Goal: Task Accomplishment & Management: Manage account settings

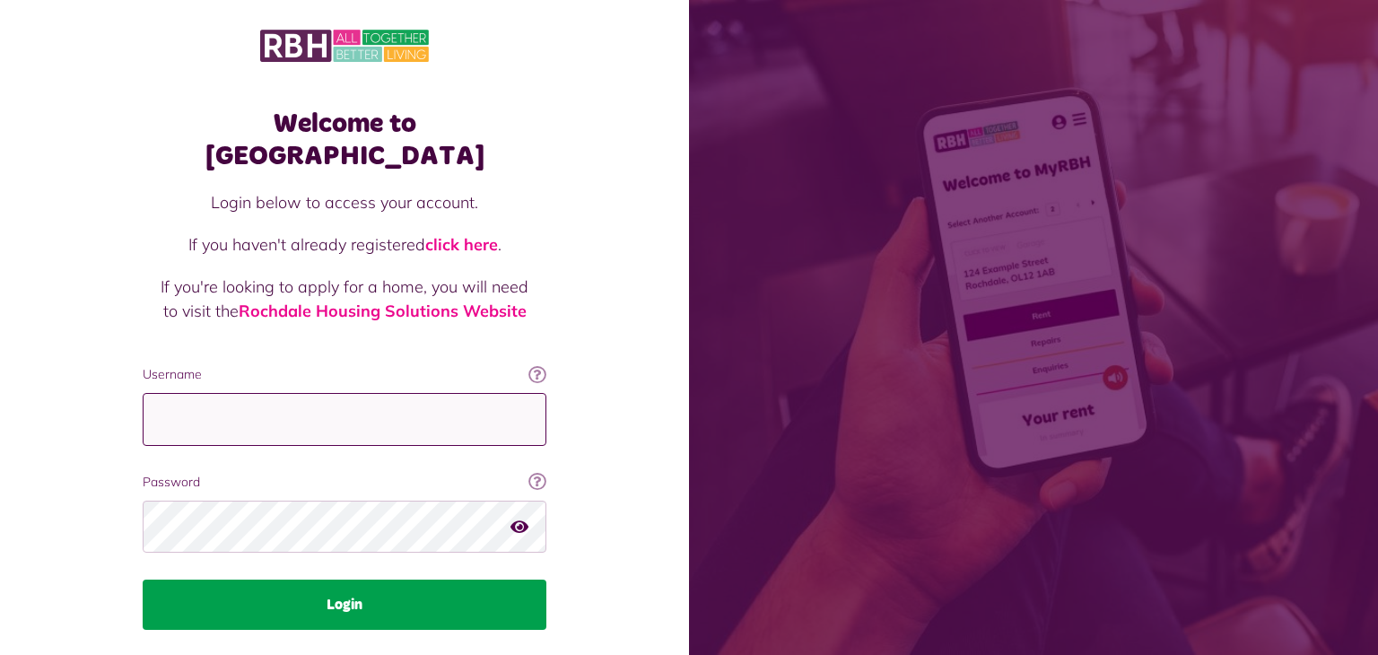
type input "**********"
click at [348, 579] on button "Login" at bounding box center [345, 604] width 404 height 50
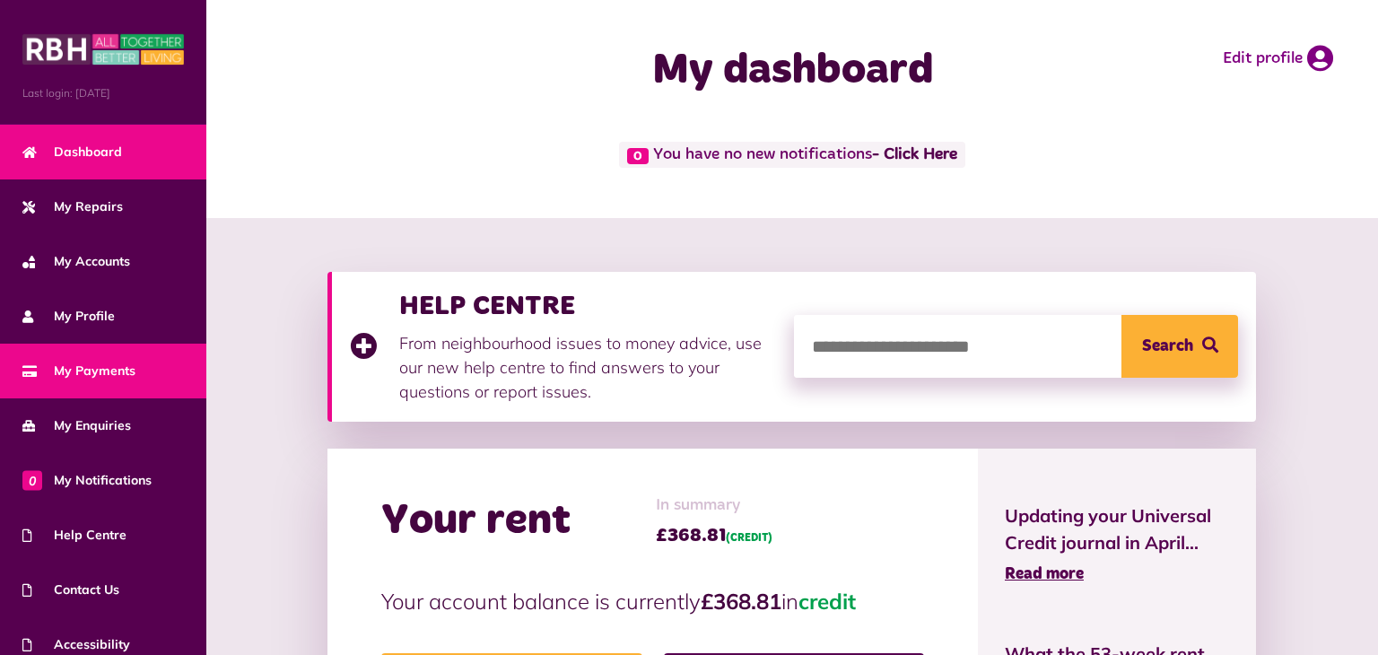
click at [128, 368] on span "My Payments" at bounding box center [78, 370] width 113 height 19
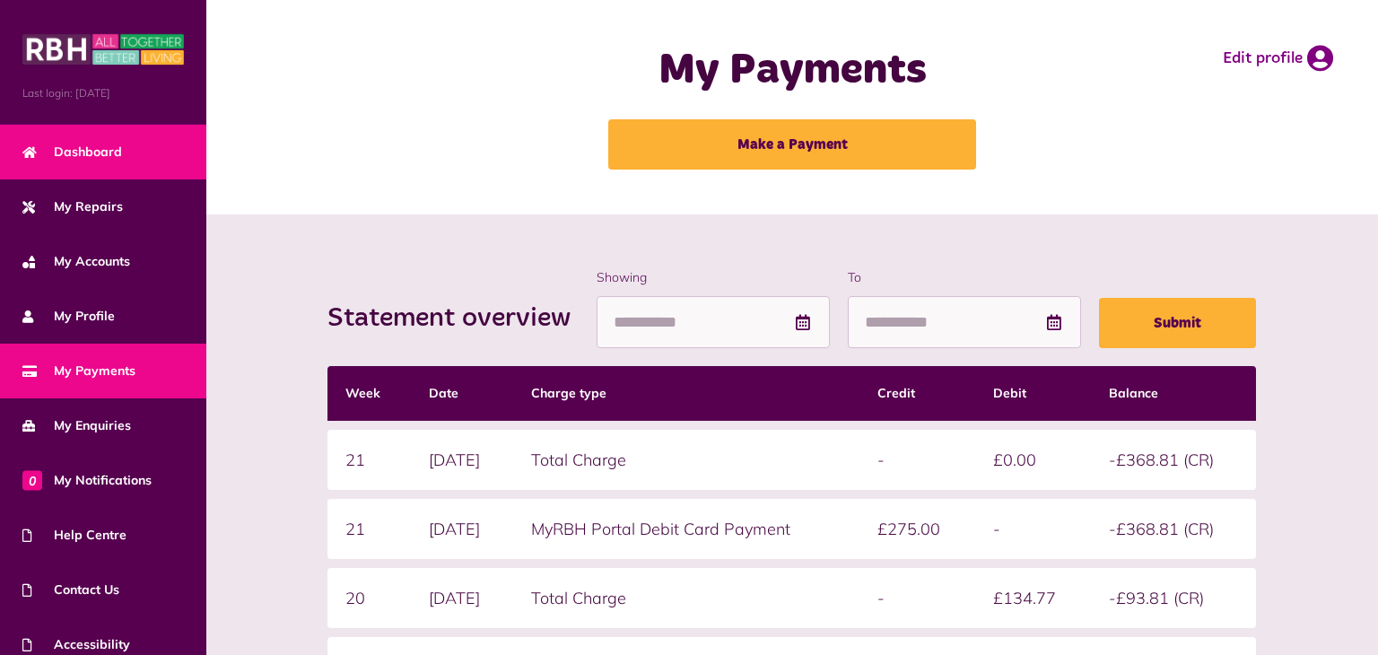
click at [123, 149] on link "Dashboard" at bounding box center [103, 152] width 206 height 55
